Goal: Find specific page/section: Find specific page/section

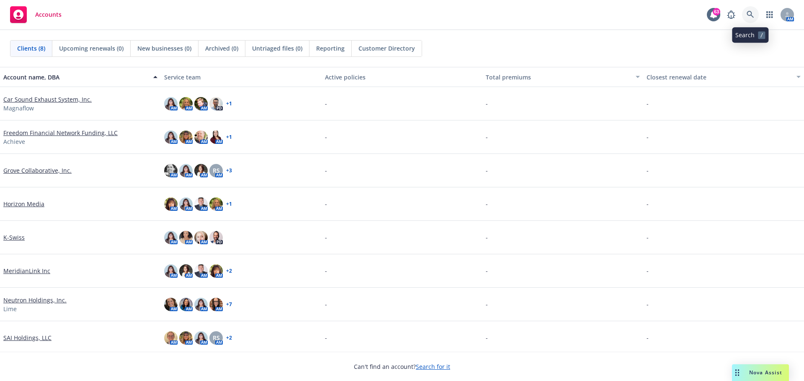
click at [748, 14] on icon at bounding box center [750, 15] width 8 height 8
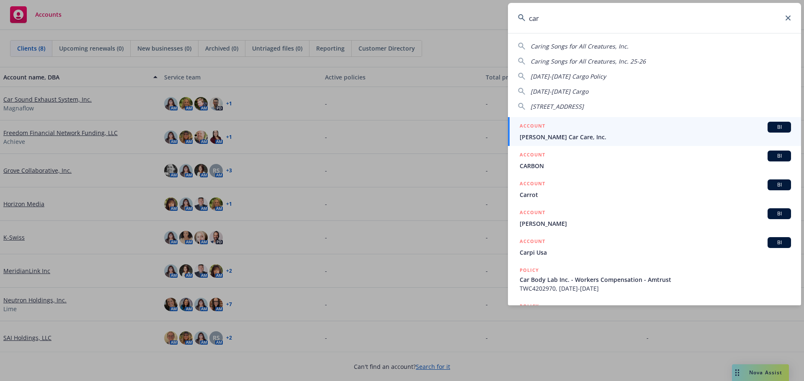
type input "car"
